Goal: Task Accomplishment & Management: Use online tool/utility

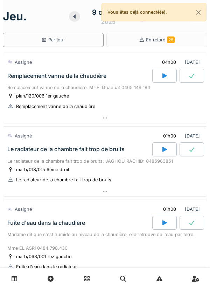
click at [162, 78] on icon at bounding box center [164, 75] width 5 height 5
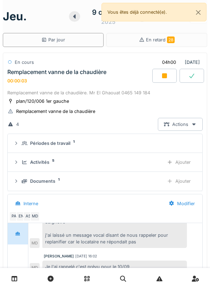
click at [130, 71] on div "Remplacement vanne de la chaudière 00:00:03" at bounding box center [79, 76] width 146 height 15
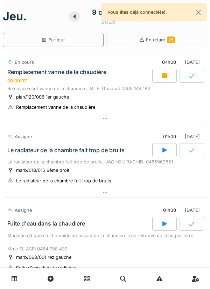
click at [127, 70] on div "Remplacement vanne de la chaudière 00:00:07" at bounding box center [79, 76] width 146 height 15
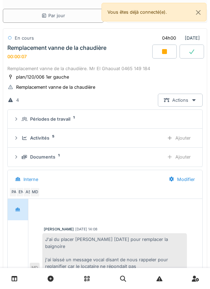
scroll to position [49, 0]
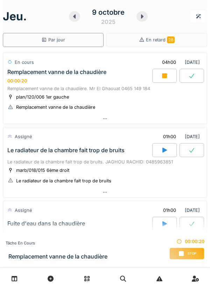
click at [116, 79] on div "Remplacement vanne de la chaudière 00:00:20" at bounding box center [79, 76] width 146 height 15
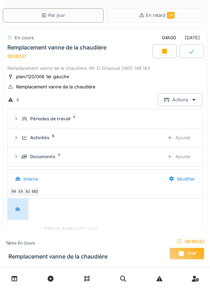
scroll to position [49, 0]
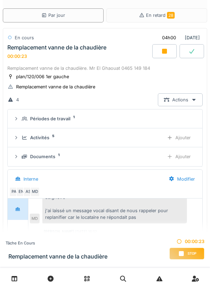
click at [189, 141] on div "Ajouter" at bounding box center [179, 137] width 36 height 13
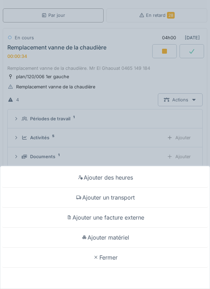
click at [118, 200] on div "Ajouter un transport" at bounding box center [105, 197] width 207 height 20
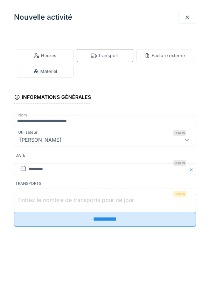
click at [33, 202] on label "Entrez le nombre de transports pour ce jour" at bounding box center [76, 199] width 119 height 8
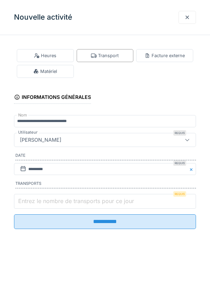
click at [33, 202] on input "Entrez le nombre de transports pour ce jour" at bounding box center [105, 201] width 182 height 15
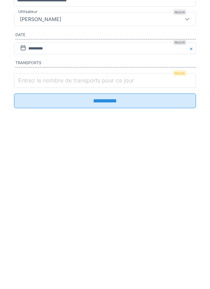
scroll to position [21, 0]
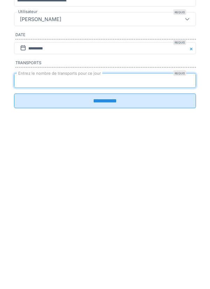
type input "*"
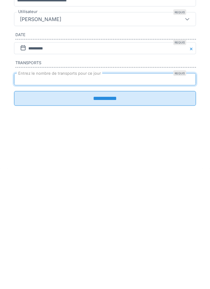
click at [141, 223] on input "**********" at bounding box center [105, 218] width 182 height 15
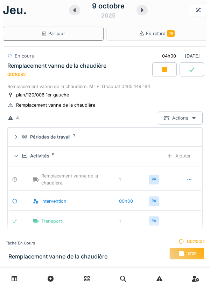
scroll to position [0, 0]
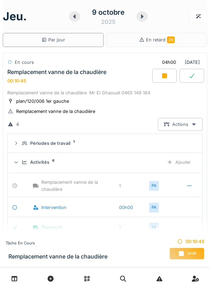
click at [207, 27] on div "jeu. 9 octobre 2025 Par jour En retard 28 En cours 04h00 09/10/2025 Remplacemen…" at bounding box center [105, 144] width 210 height 289
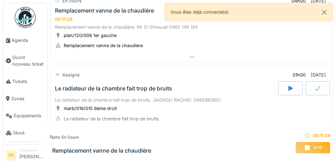
scroll to position [63, 0]
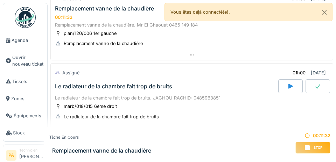
click at [25, 42] on span "Agenda" at bounding box center [28, 40] width 33 height 7
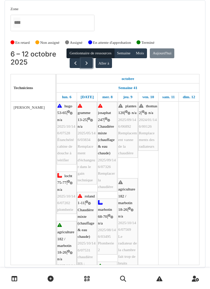
click at [87, 64] on span "button" at bounding box center [87, 63] width 6 height 6
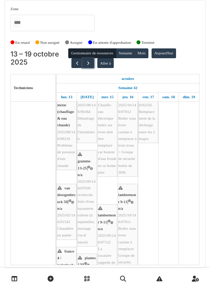
scroll to position [59, 0]
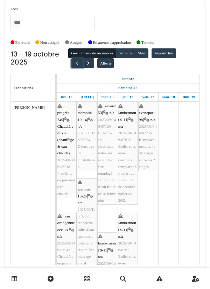
click at [74, 60] on span "button" at bounding box center [77, 63] width 6 height 6
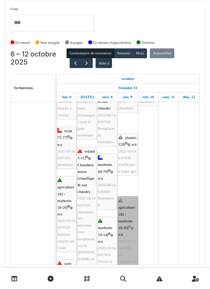
click at [125, 162] on link "agriculture 182 / marbotin 18-26 | n/a 2025/10/146/07569 Le radiateur de la cha…" at bounding box center [128, 240] width 20 height 89
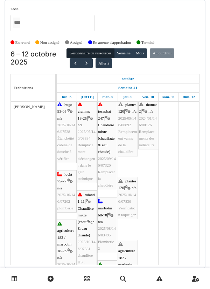
scroll to position [1, 0]
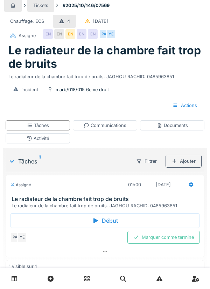
scroll to position [28, 0]
